Goal: Task Accomplishment & Management: Complete application form

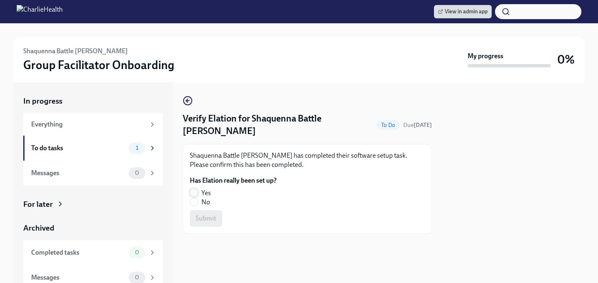
click at [194, 189] on input "Yes" at bounding box center [193, 192] width 7 height 7
radio input "true"
click at [199, 214] on span "Submit" at bounding box center [206, 218] width 21 height 8
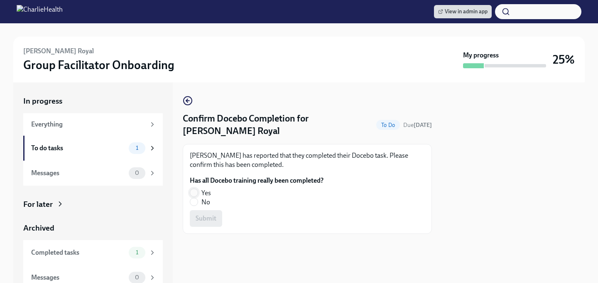
click at [197, 192] on input "Yes" at bounding box center [193, 192] width 7 height 7
radio input "true"
click at [198, 215] on span "Submit" at bounding box center [206, 218] width 21 height 8
